Goal: Task Accomplishment & Management: Manage account settings

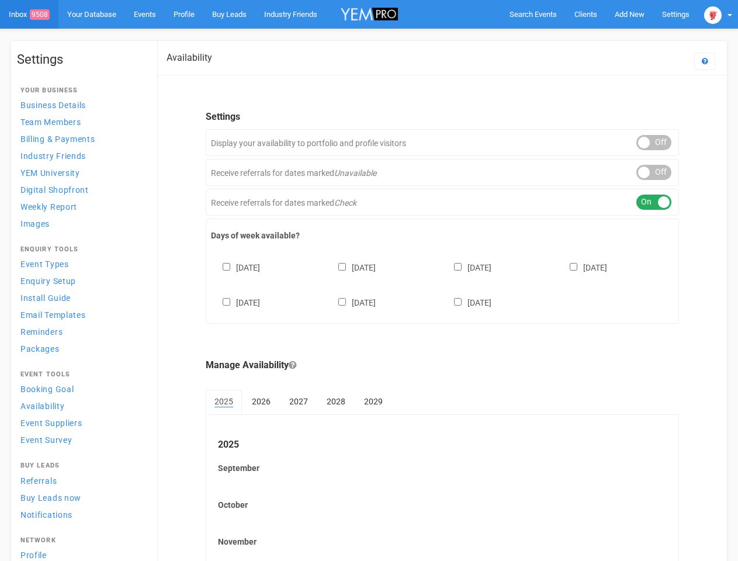
click at [369, 281] on div "[DATE] [DATE] [DATE] [DATE] [DATE] [DATE] [DATE]" at bounding box center [442, 279] width 463 height 70
click at [533, 14] on span "Search Events" at bounding box center [533, 14] width 47 height 9
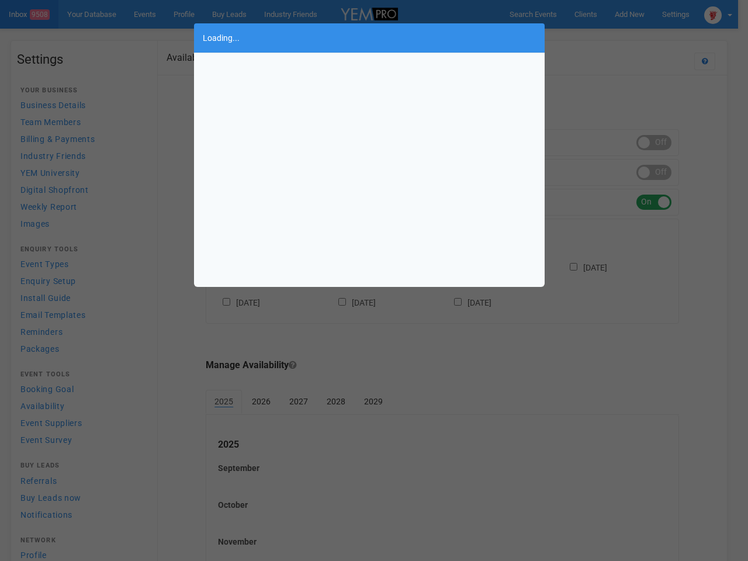
click at [630, 14] on div "Loading..." at bounding box center [374, 280] width 748 height 561
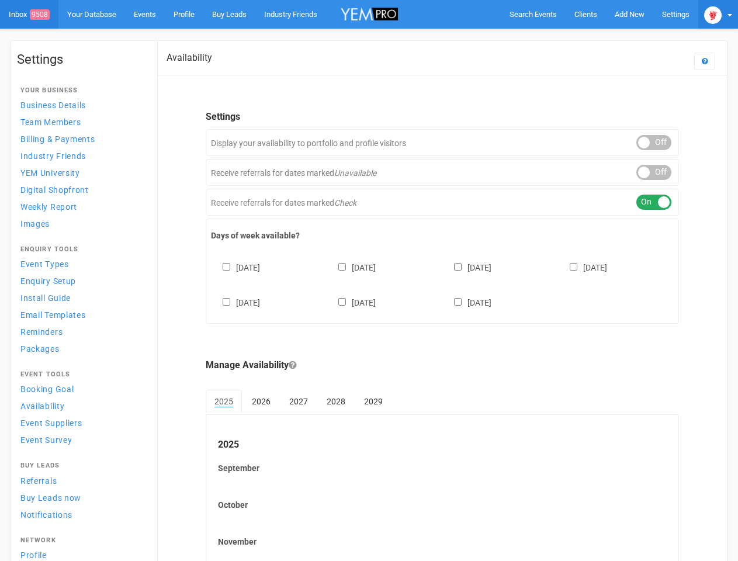
click at [719, 14] on img at bounding box center [714, 15] width 18 height 18
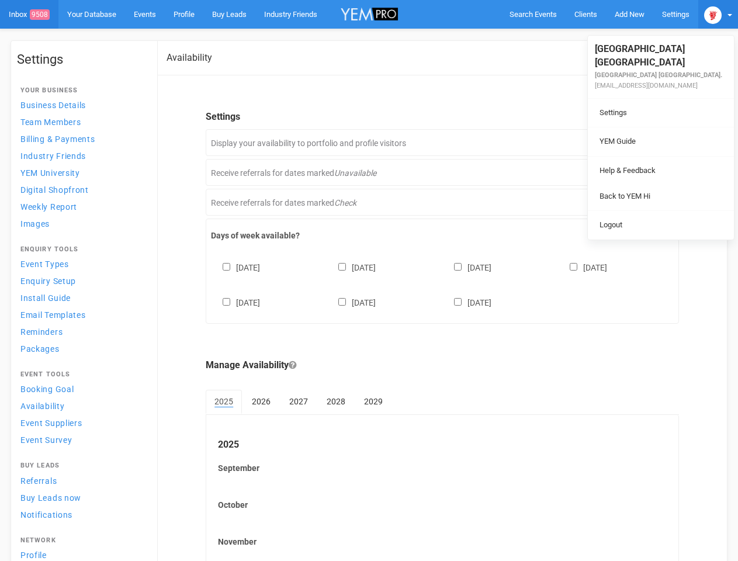
click at [654, 143] on div "ON OFF" at bounding box center [654, 142] width 35 height 15
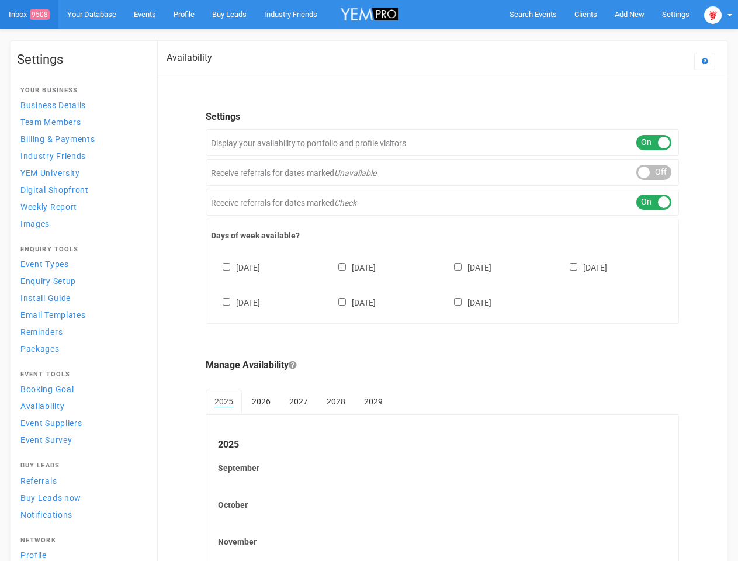
click at [654, 172] on div "ON OFF" at bounding box center [654, 172] width 35 height 15
click at [654, 202] on div "ON OFF" at bounding box center [654, 202] width 35 height 15
click at [443, 284] on div "[DATE] [DATE] [DATE] [DATE] [DATE] [DATE] [DATE]" at bounding box center [442, 279] width 463 height 70
